Goal: Information Seeking & Learning: Learn about a topic

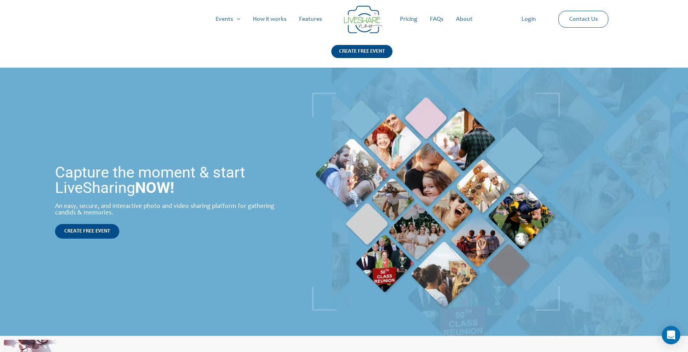
click at [408, 18] on link "Pricing" at bounding box center [409, 19] width 30 height 25
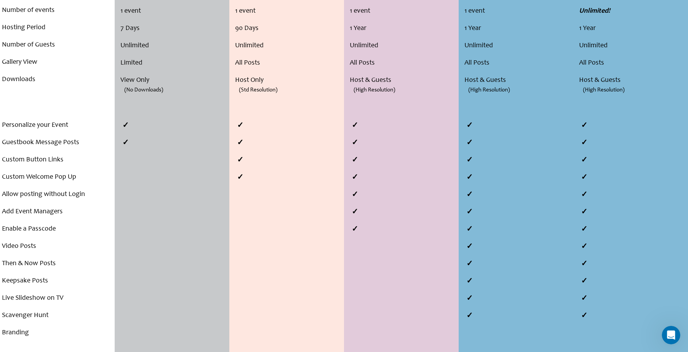
scroll to position [115, 0]
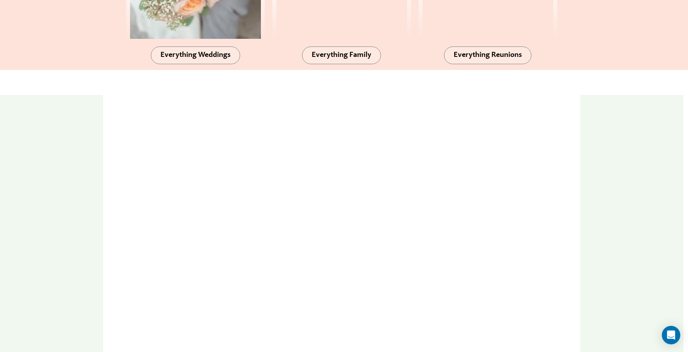
scroll to position [962, 0]
